Goal: Information Seeking & Learning: Find specific page/section

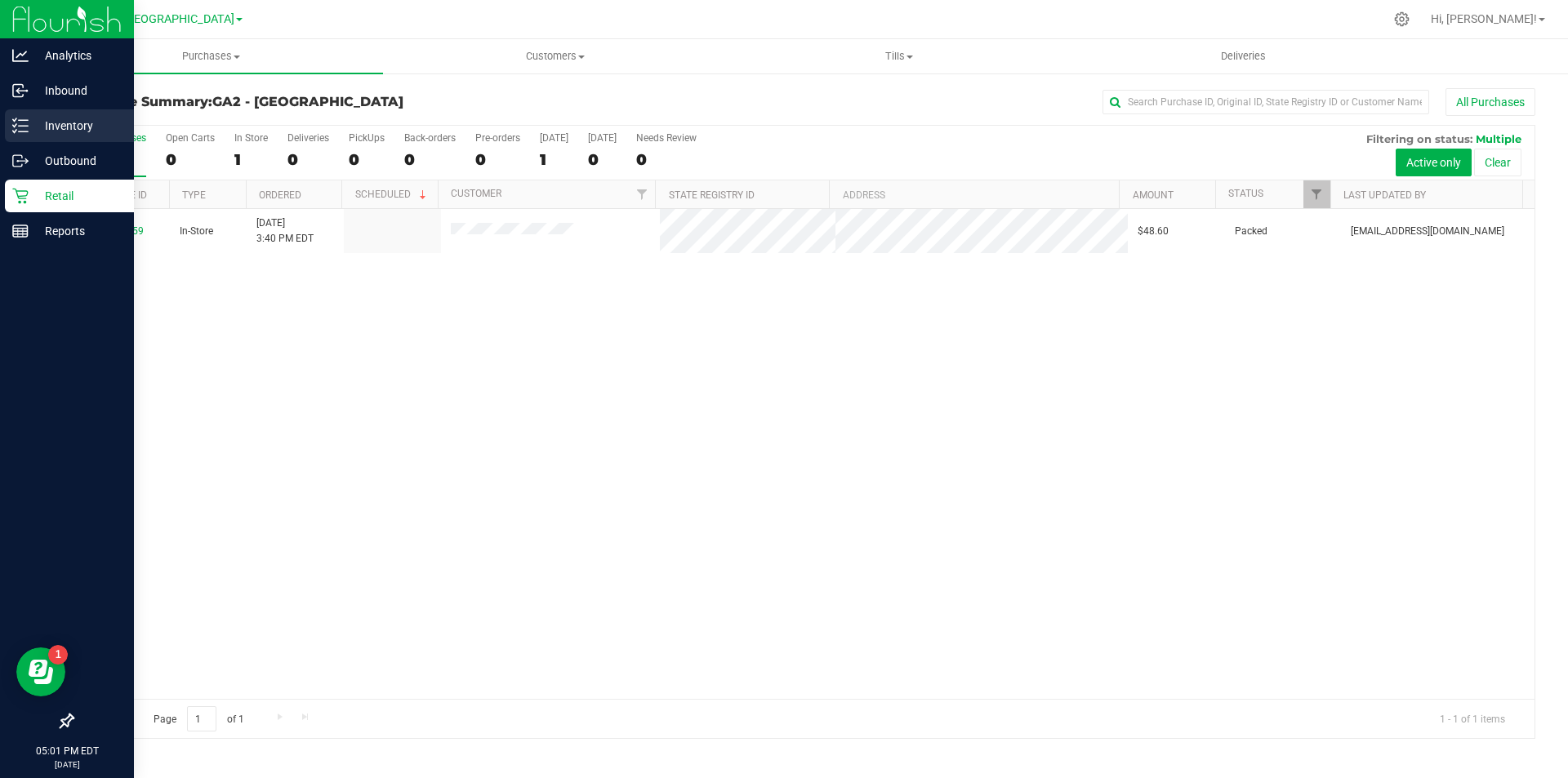
click at [45, 129] on p "Inventory" at bounding box center [77, 125] width 98 height 20
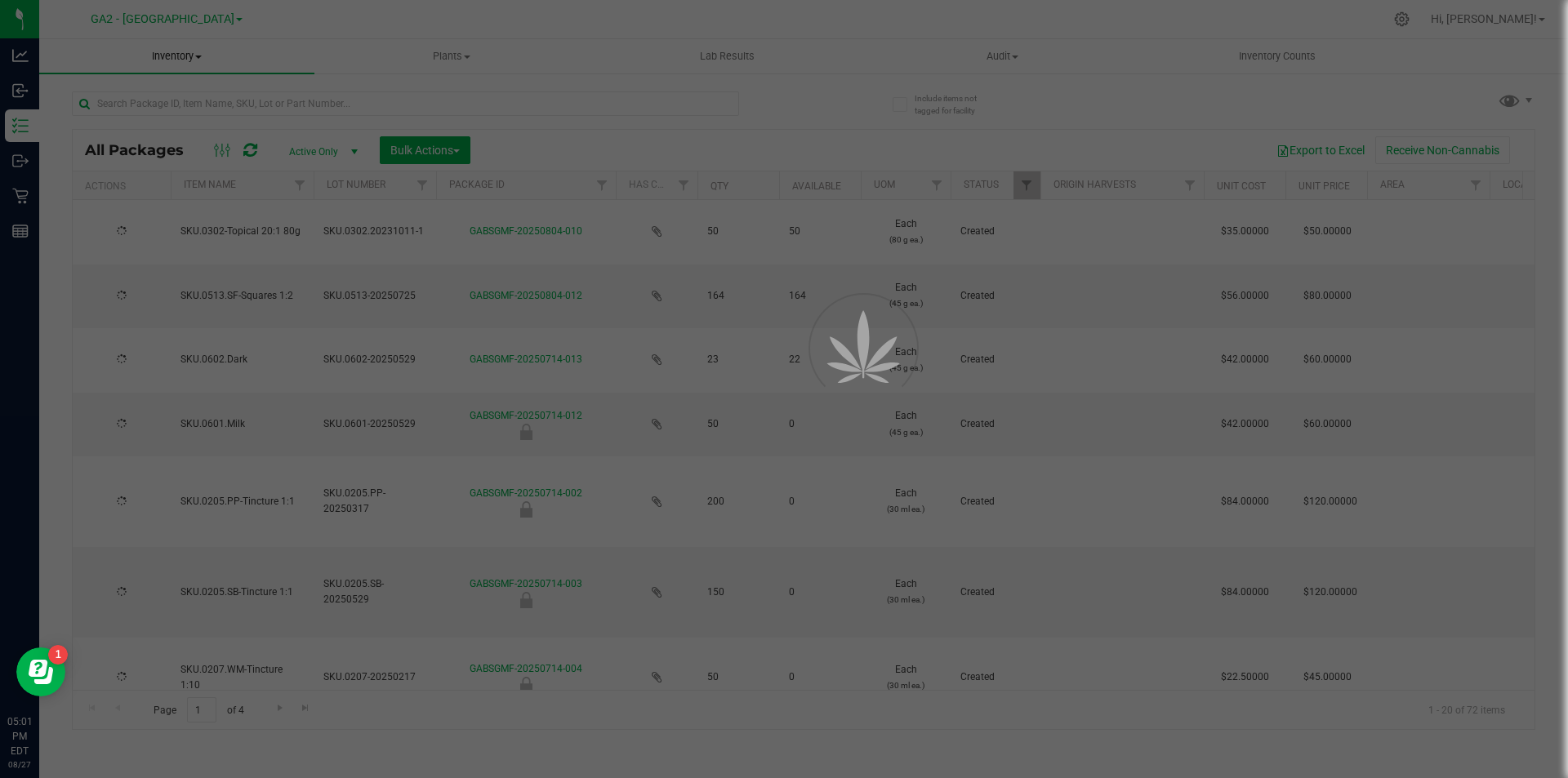
click at [190, 62] on span "Inventory" at bounding box center [177, 56] width 275 height 15
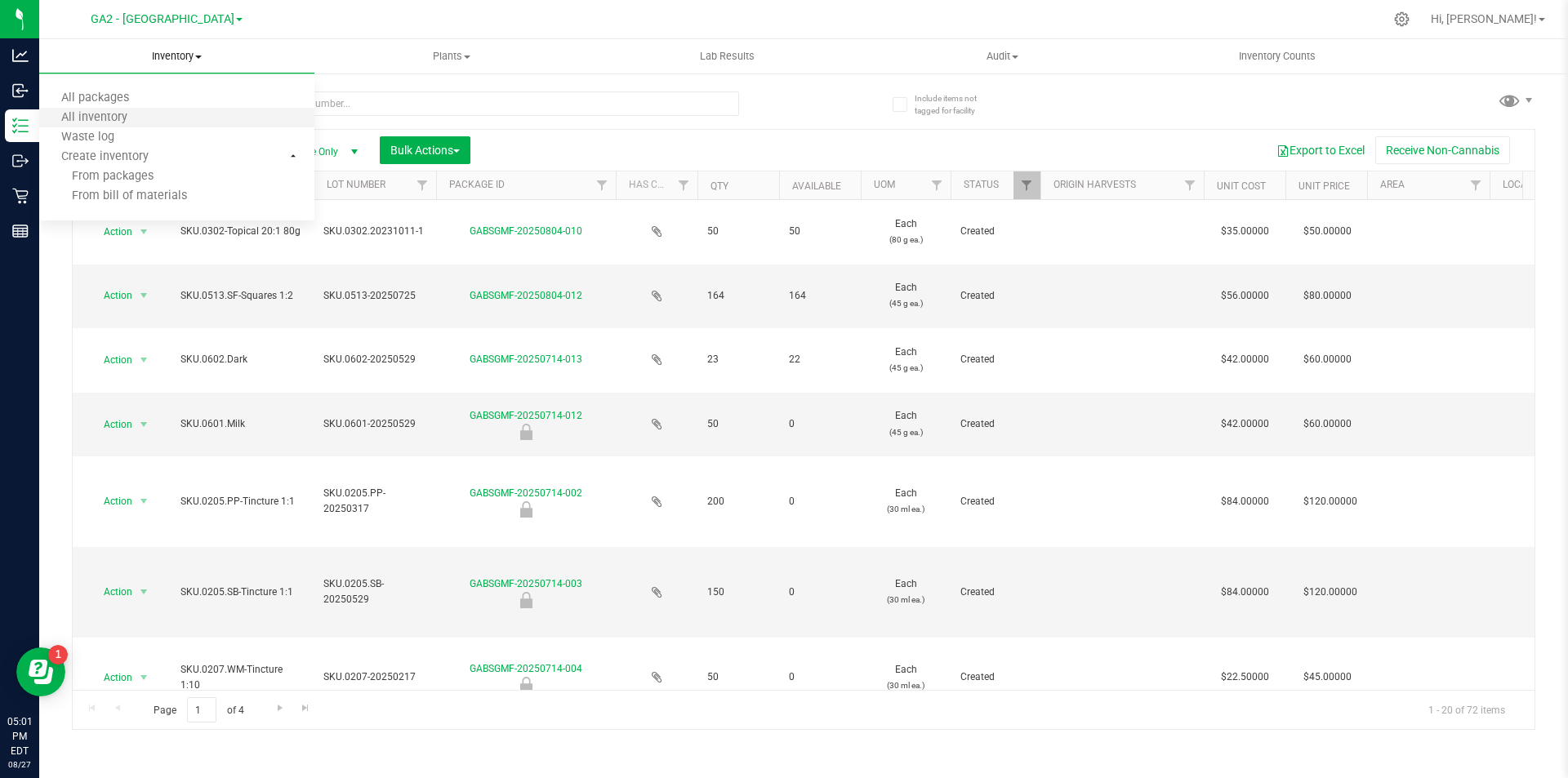
click at [203, 112] on li "All inventory" at bounding box center [177, 118] width 275 height 20
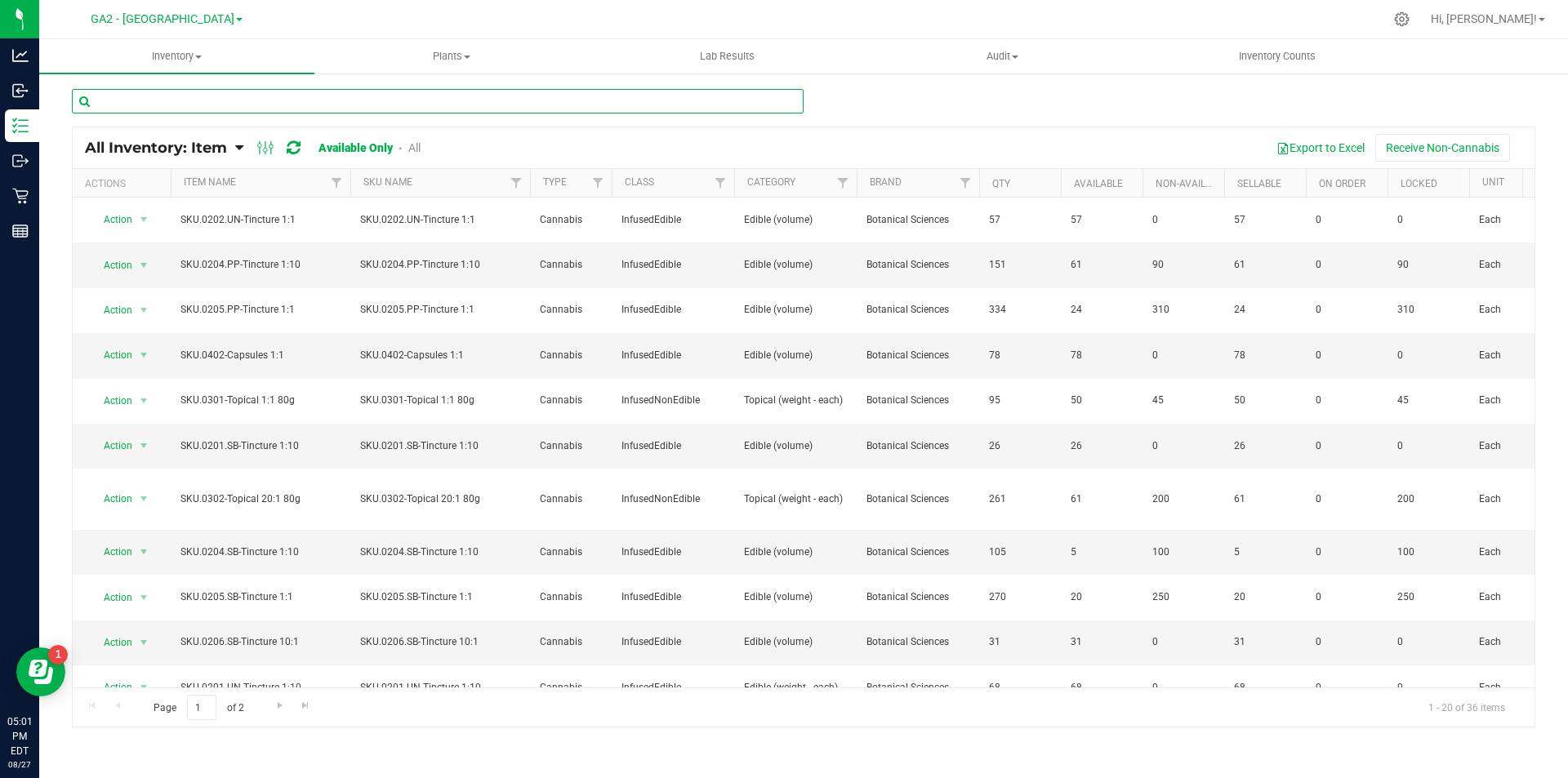
click at [322, 110] on input "text" at bounding box center [437, 101] width 732 height 25
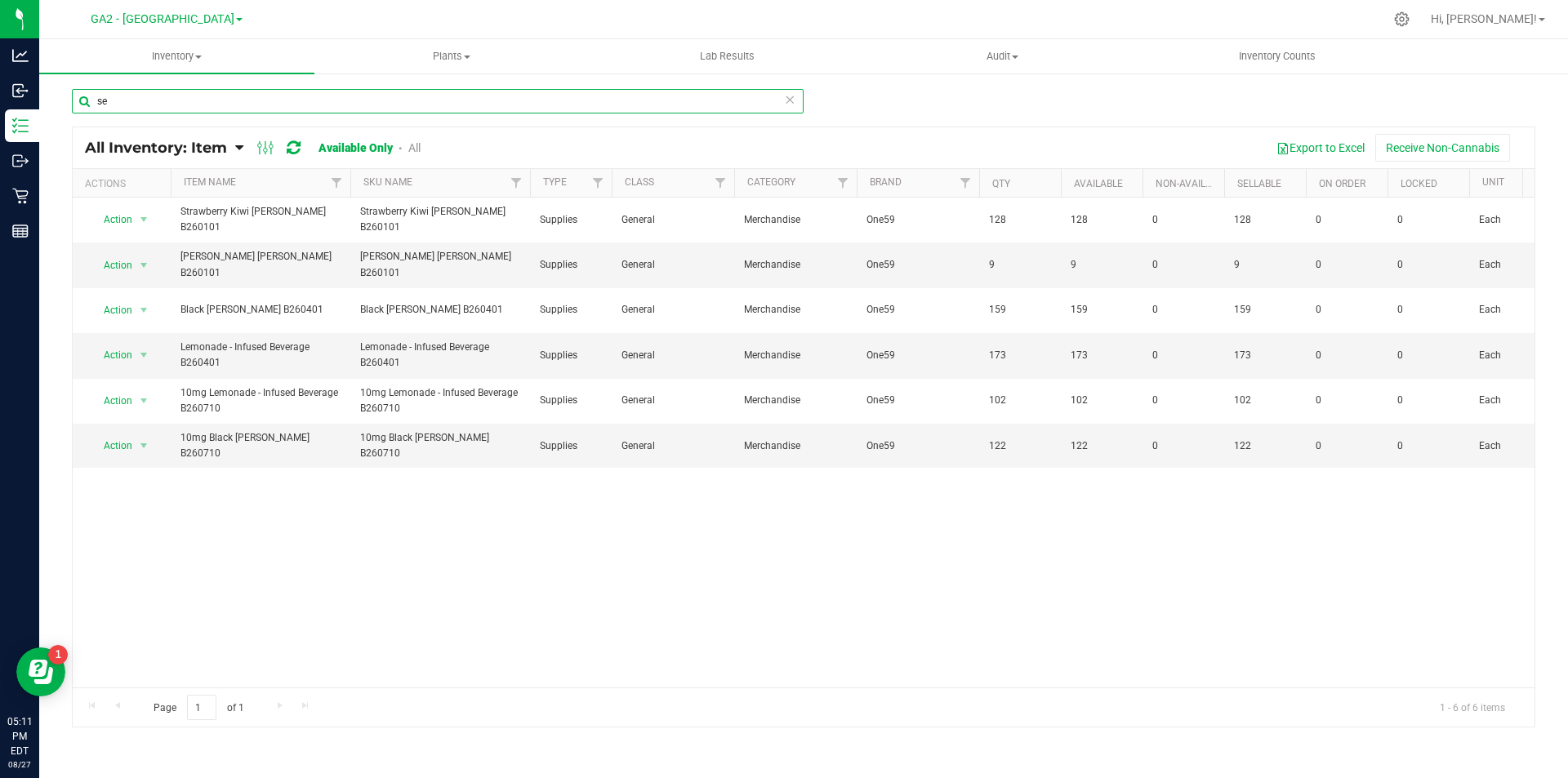
type input "se"
